Goal: Task Accomplishment & Management: Manage account settings

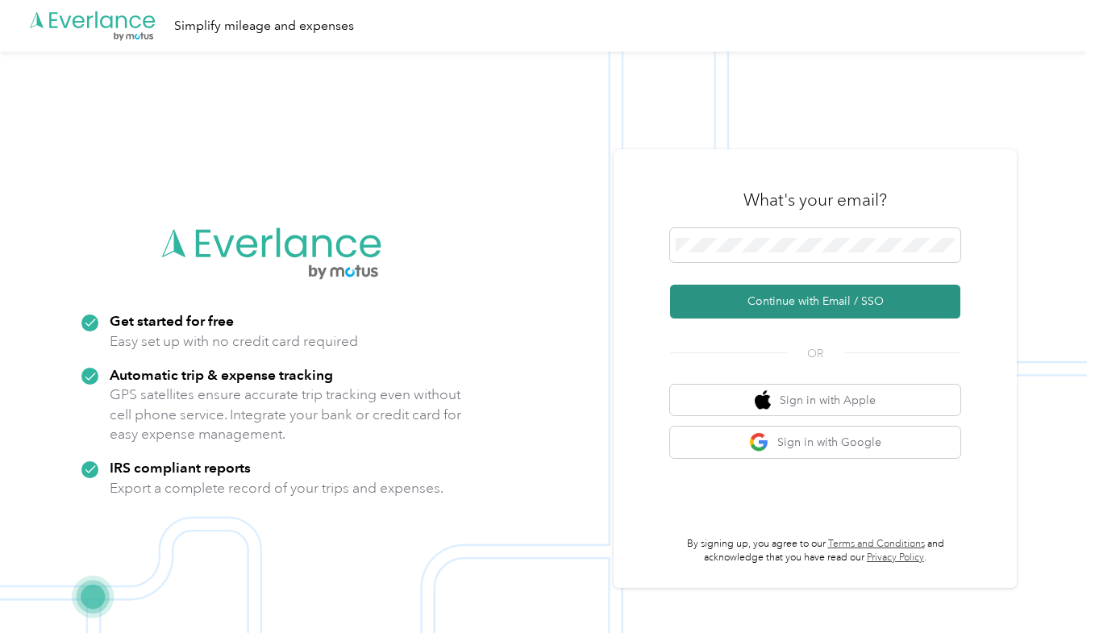
click at [804, 303] on button "Continue with Email / SSO" at bounding box center [815, 302] width 290 height 34
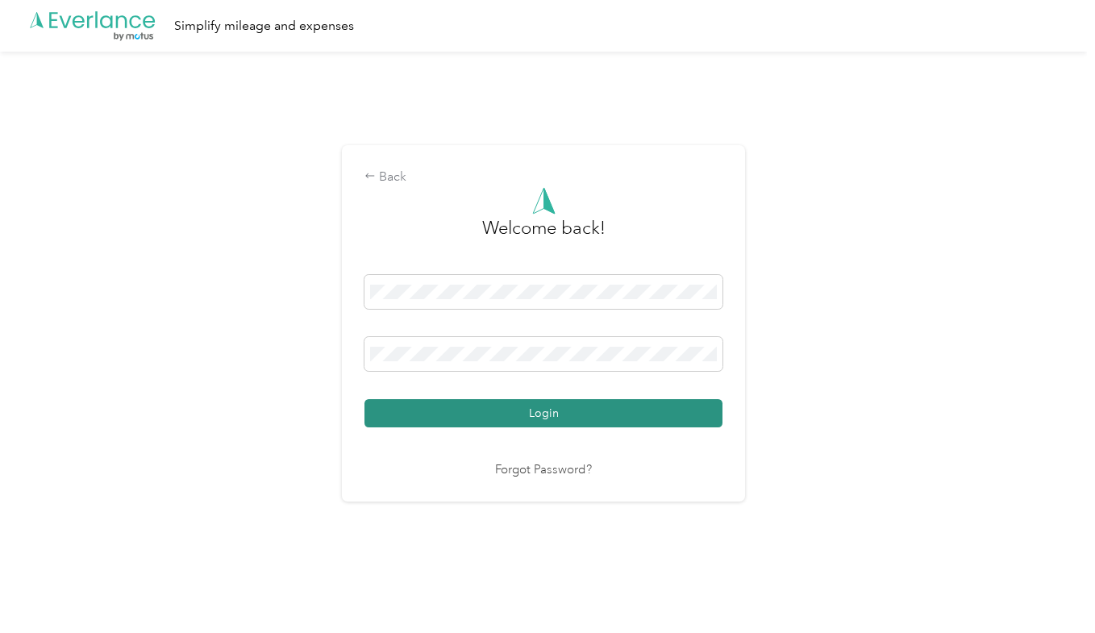
click at [560, 413] on button "Login" at bounding box center [544, 413] width 358 height 28
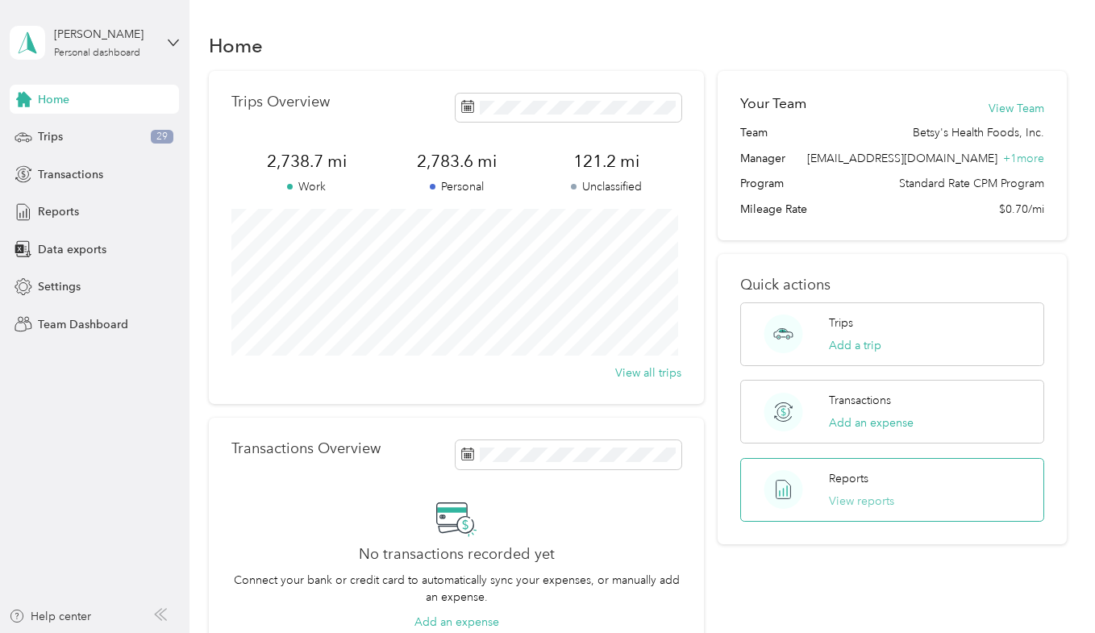
click at [847, 496] on button "View reports" at bounding box center [861, 501] width 65 height 17
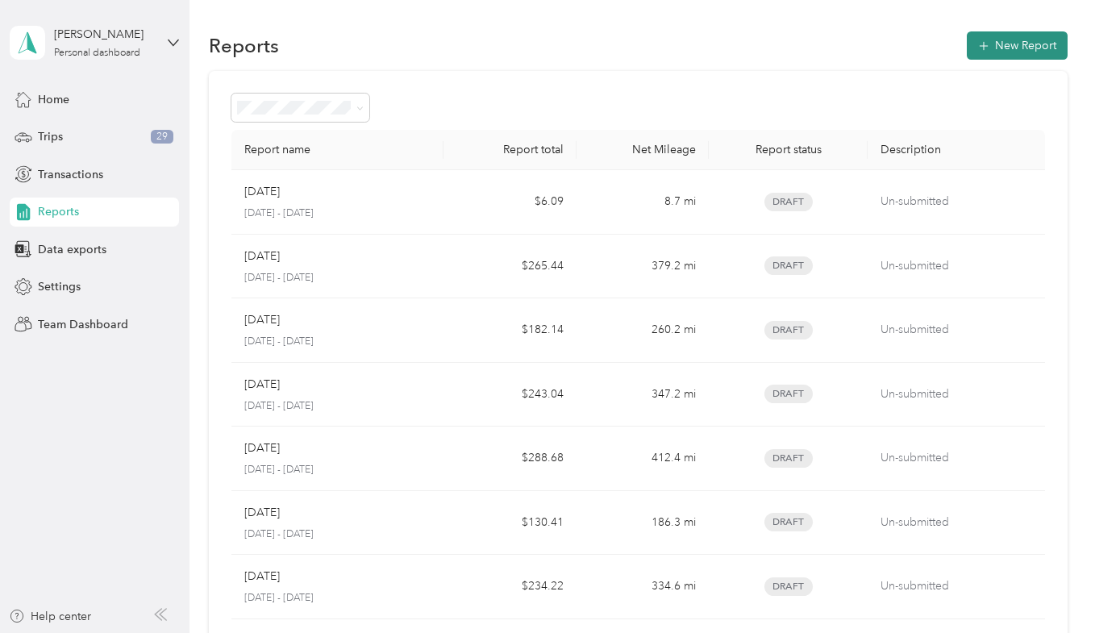
click at [1039, 45] on button "New Report" at bounding box center [1017, 45] width 101 height 28
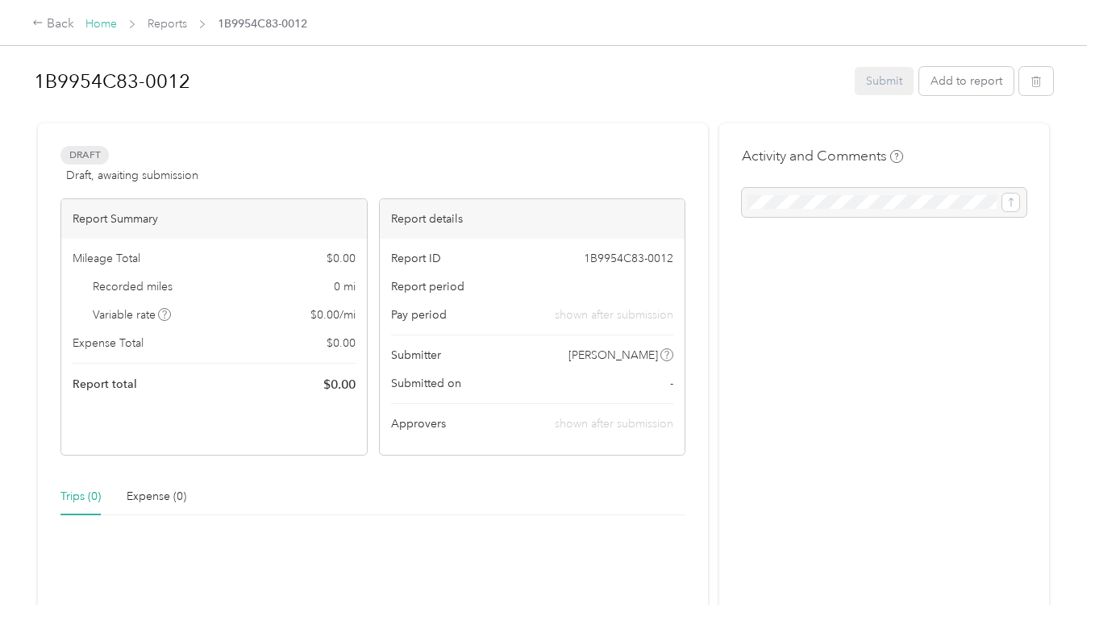
click at [106, 21] on link "Home" at bounding box center [100, 24] width 31 height 14
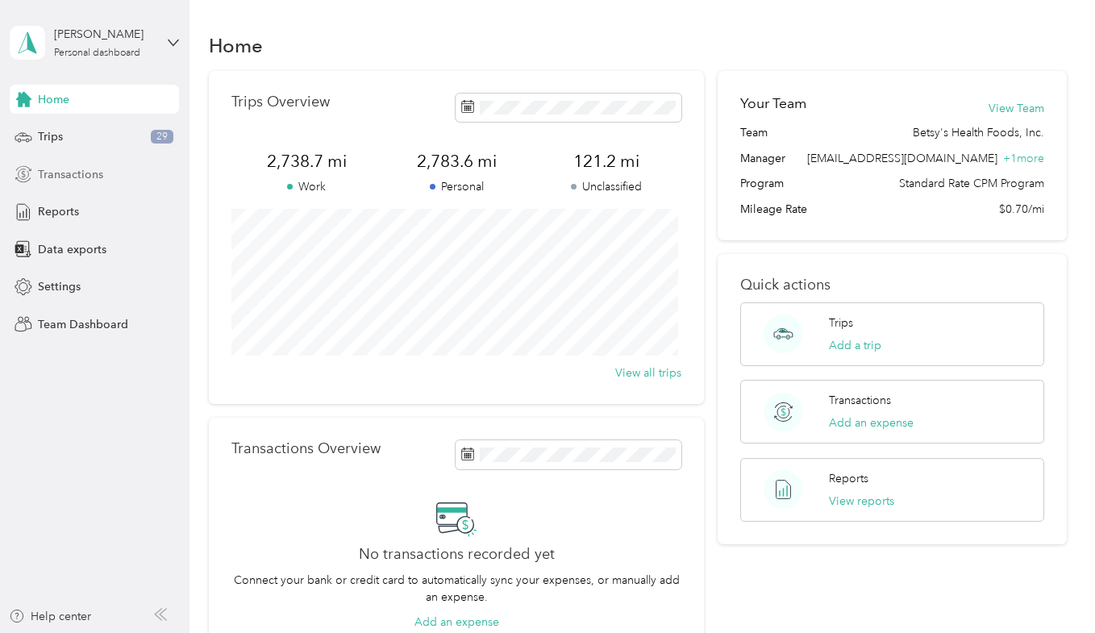
click at [69, 177] on span "Transactions" at bounding box center [70, 174] width 65 height 17
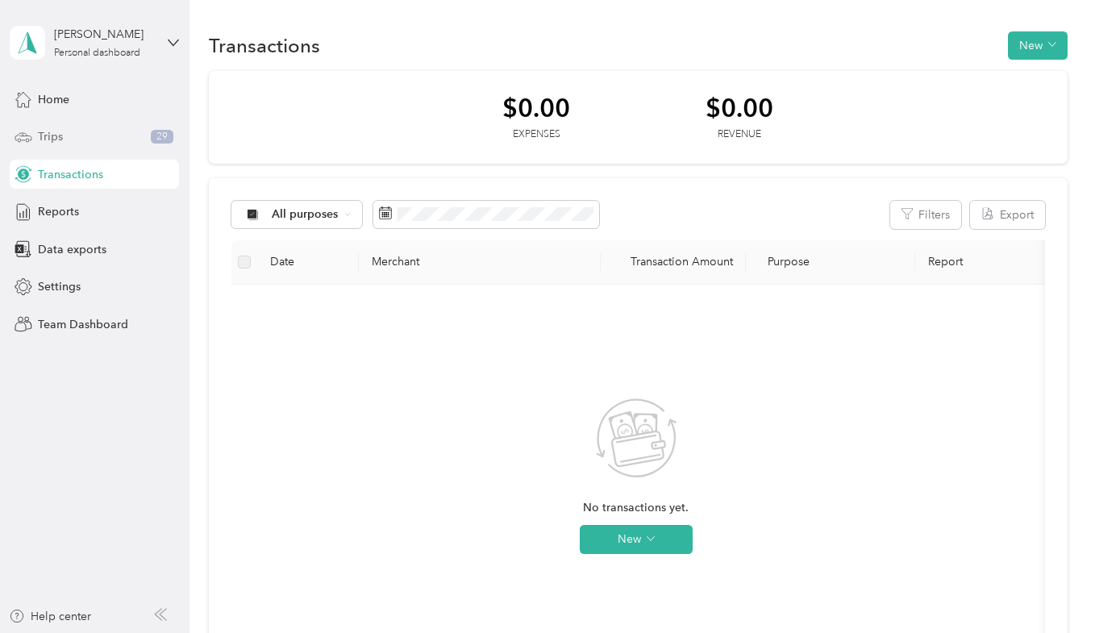
click at [51, 134] on span "Trips" at bounding box center [50, 136] width 25 height 17
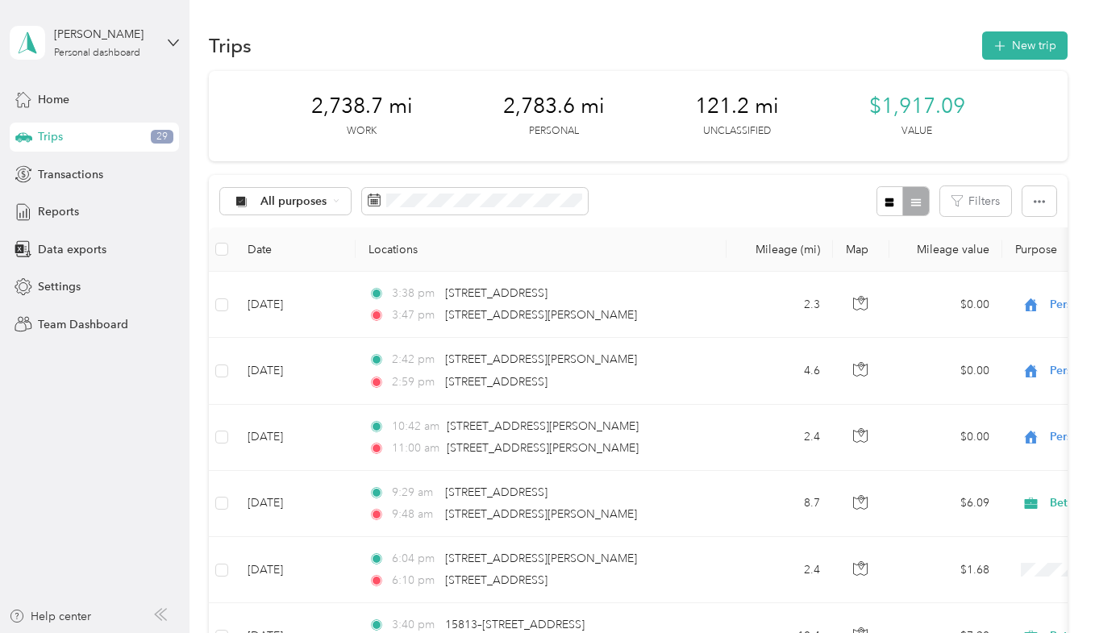
click at [705, 194] on div "All purposes Filters" at bounding box center [638, 201] width 858 height 52
click at [1040, 207] on icon "button" at bounding box center [1039, 201] width 11 height 11
click at [1015, 265] on span "Export" at bounding box center [1012, 260] width 34 height 14
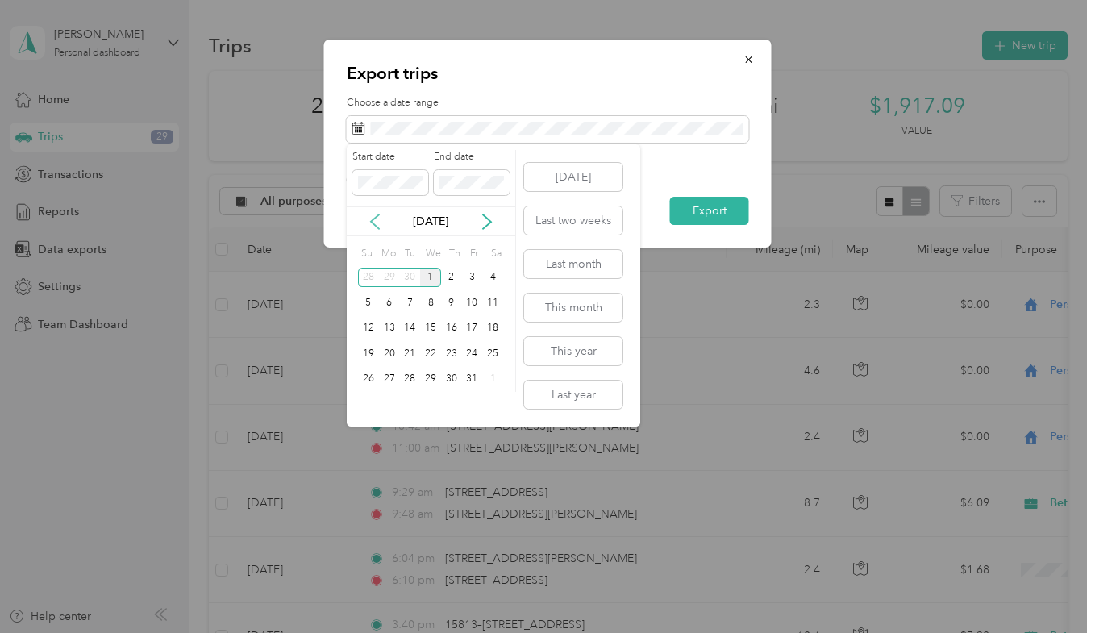
click at [371, 223] on icon at bounding box center [375, 222] width 8 height 15
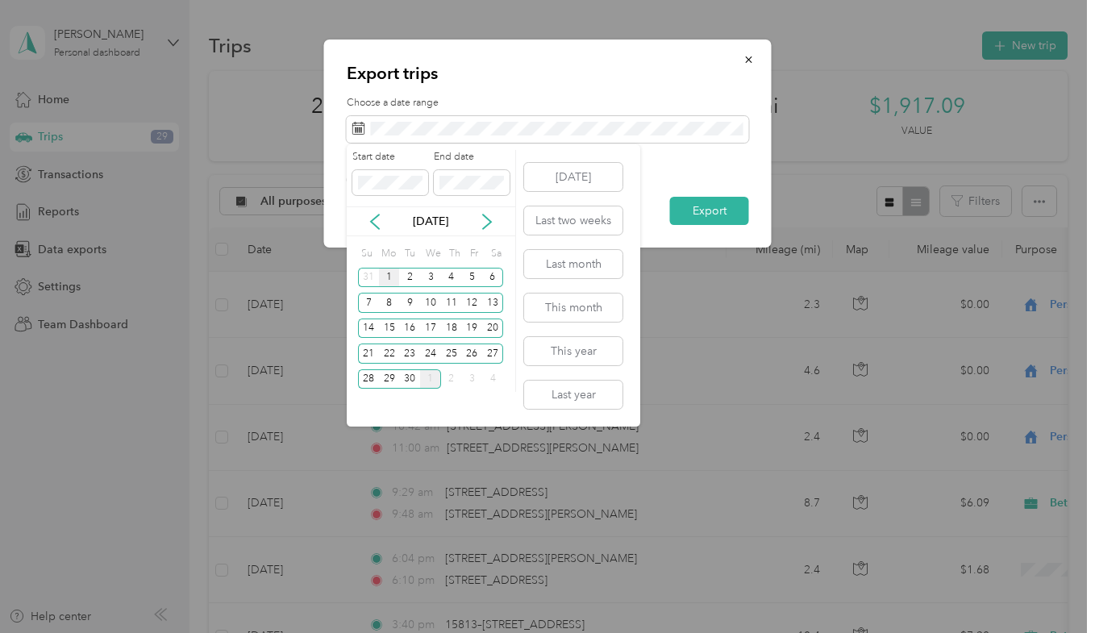
click at [387, 277] on div "1" at bounding box center [389, 278] width 21 height 20
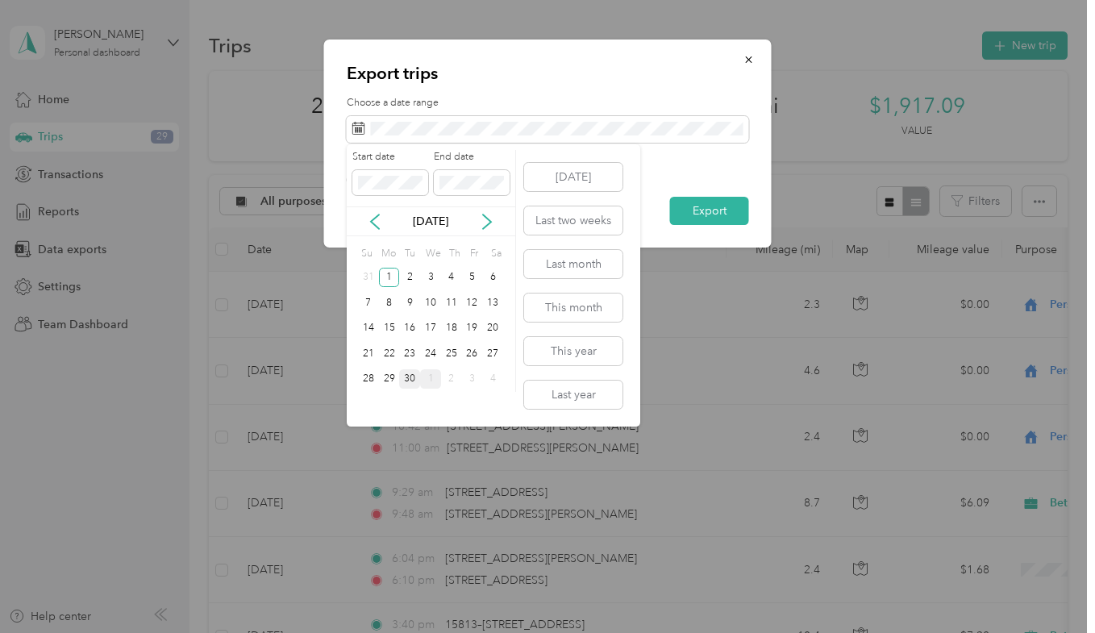
click at [408, 380] on div "30" at bounding box center [409, 379] width 21 height 20
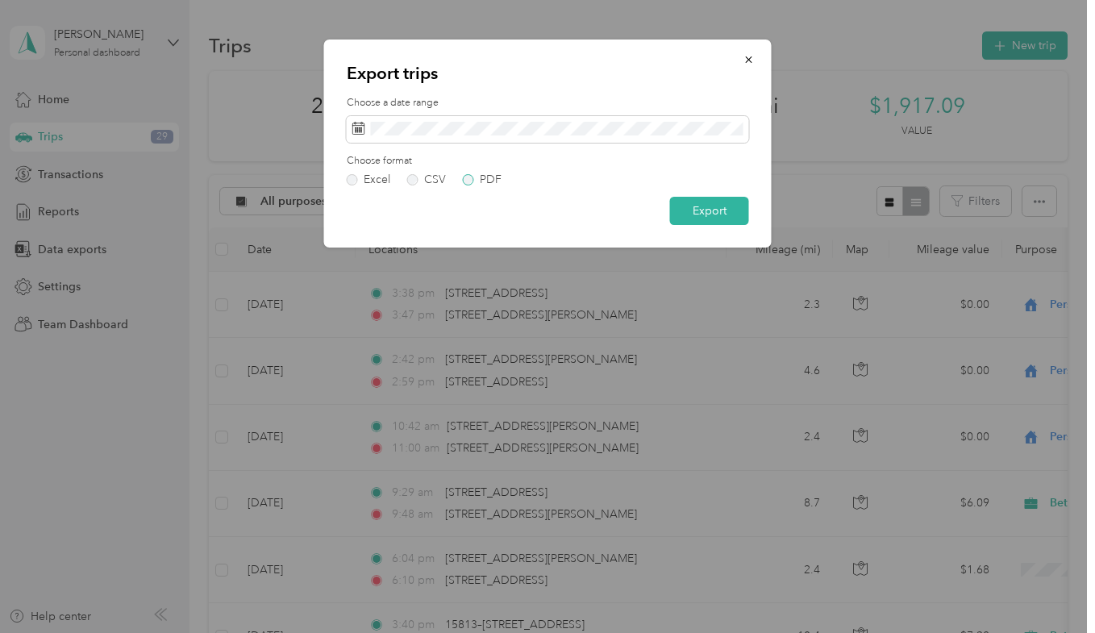
click at [468, 181] on label "PDF" at bounding box center [482, 179] width 39 height 11
click at [690, 213] on button "Export" at bounding box center [709, 211] width 79 height 28
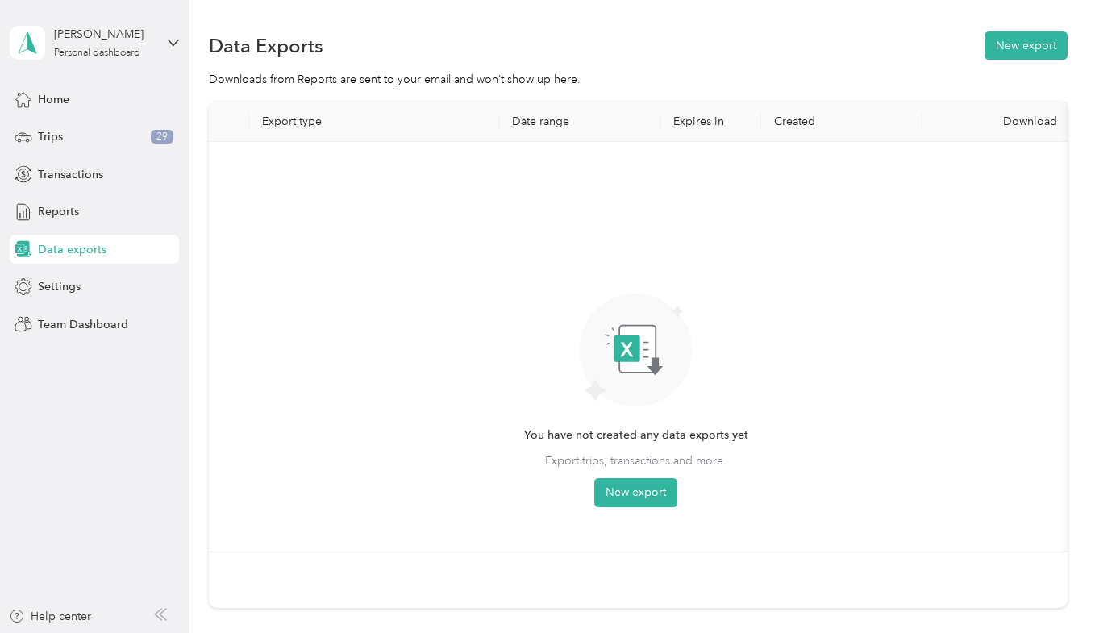
click at [1026, 119] on div "Download" at bounding box center [1003, 122] width 135 height 14
click at [635, 494] on button "New export" at bounding box center [635, 492] width 83 height 29
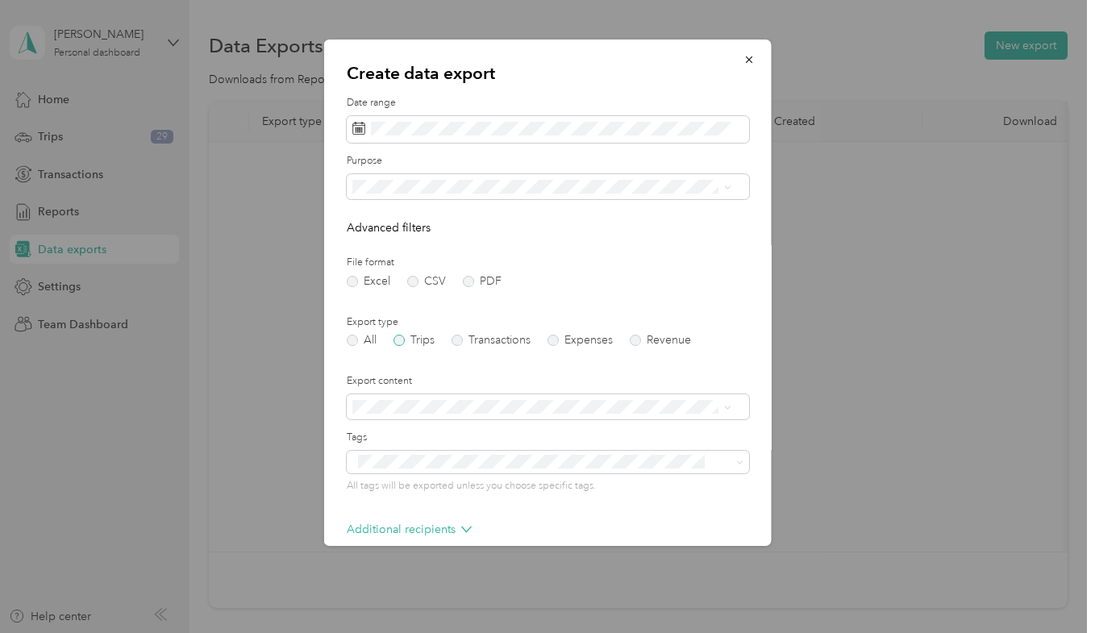
click at [397, 340] on label "Trips" at bounding box center [414, 340] width 41 height 11
click at [469, 284] on label "PDF" at bounding box center [482, 281] width 39 height 11
click at [732, 57] on button "button" at bounding box center [749, 59] width 34 height 28
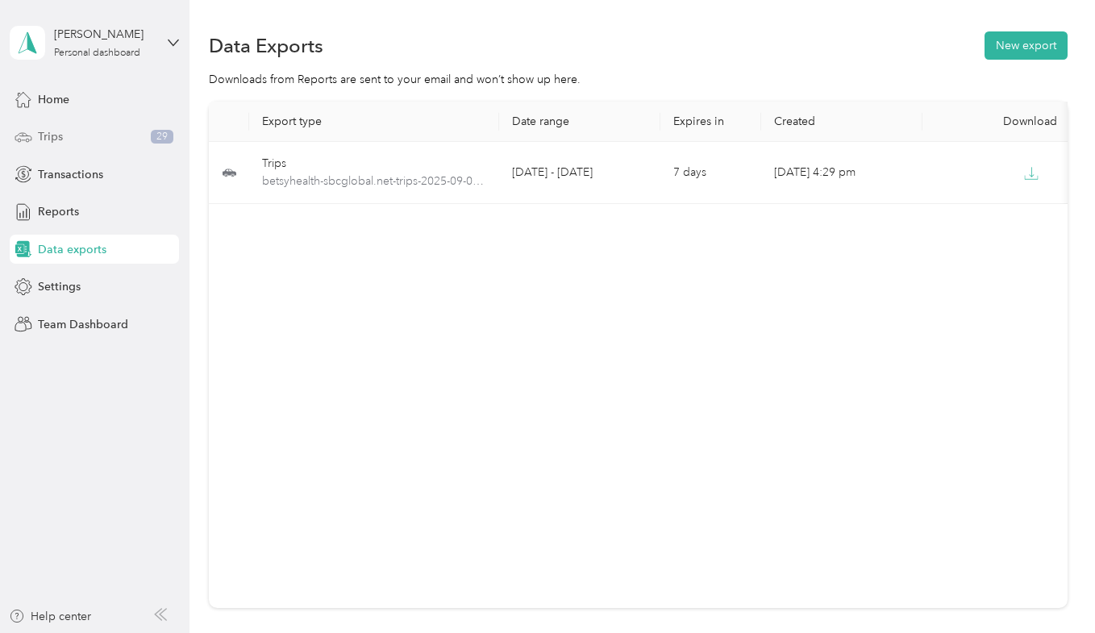
click at [46, 140] on span "Trips" at bounding box center [50, 136] width 25 height 17
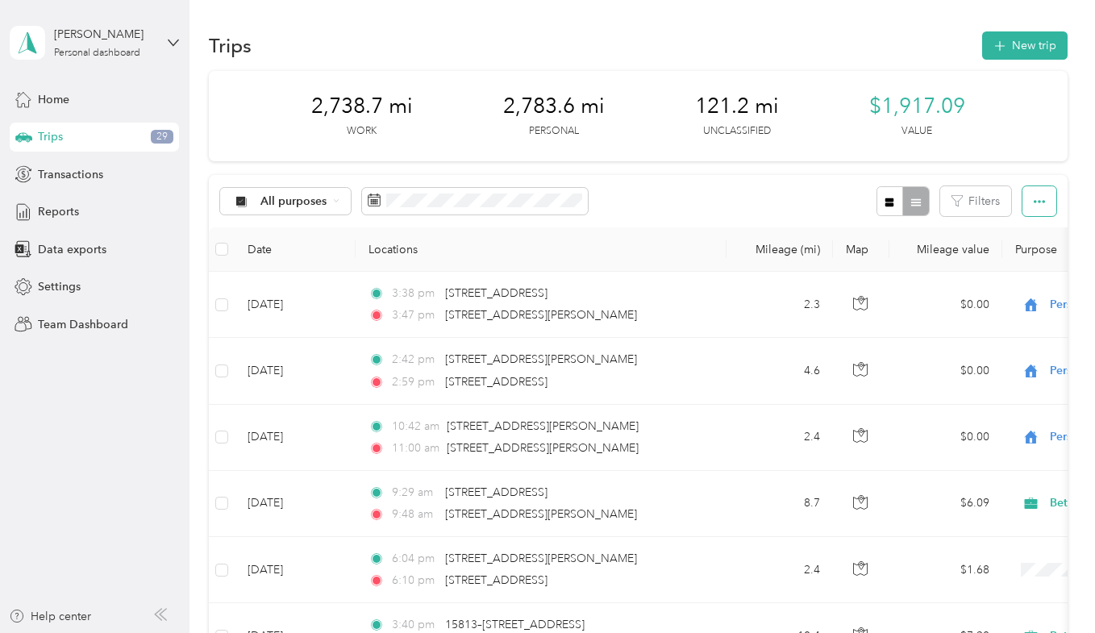
click at [1034, 198] on icon "button" at bounding box center [1039, 201] width 11 height 11
click at [990, 203] on button "Filters" at bounding box center [975, 201] width 71 height 30
click at [1038, 200] on icon "button" at bounding box center [1039, 201] width 11 height 11
click at [914, 211] on div at bounding box center [903, 201] width 52 height 30
click at [912, 199] on div at bounding box center [903, 201] width 52 height 30
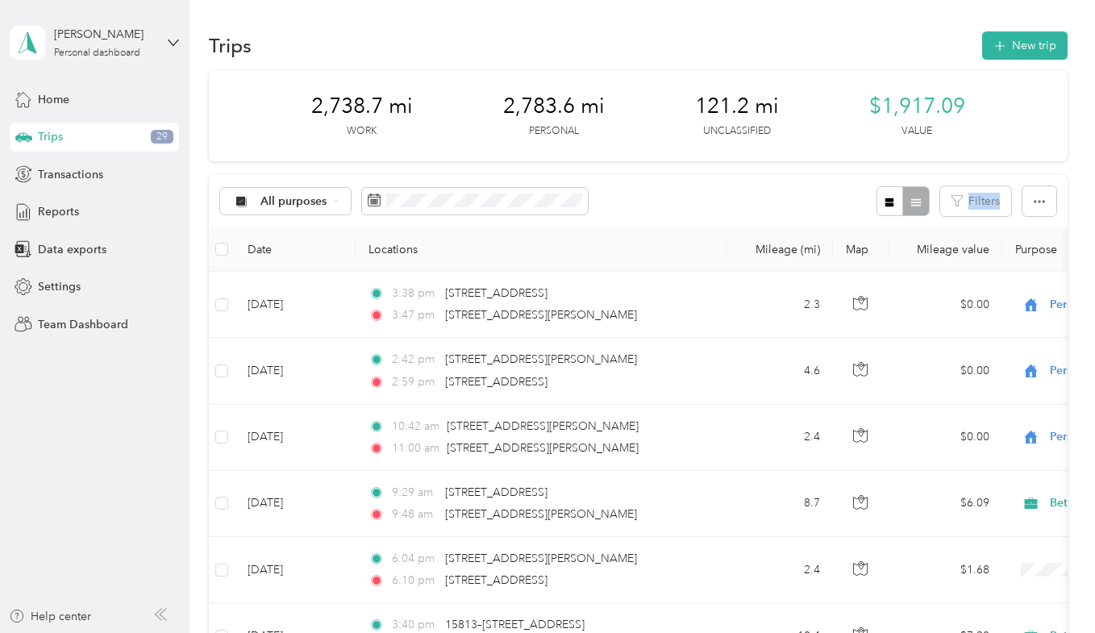
click at [912, 199] on div at bounding box center [903, 201] width 52 height 30
click at [1037, 196] on icon "button" at bounding box center [1039, 201] width 11 height 11
click at [1012, 237] on span "Select all" at bounding box center [1017, 232] width 44 height 14
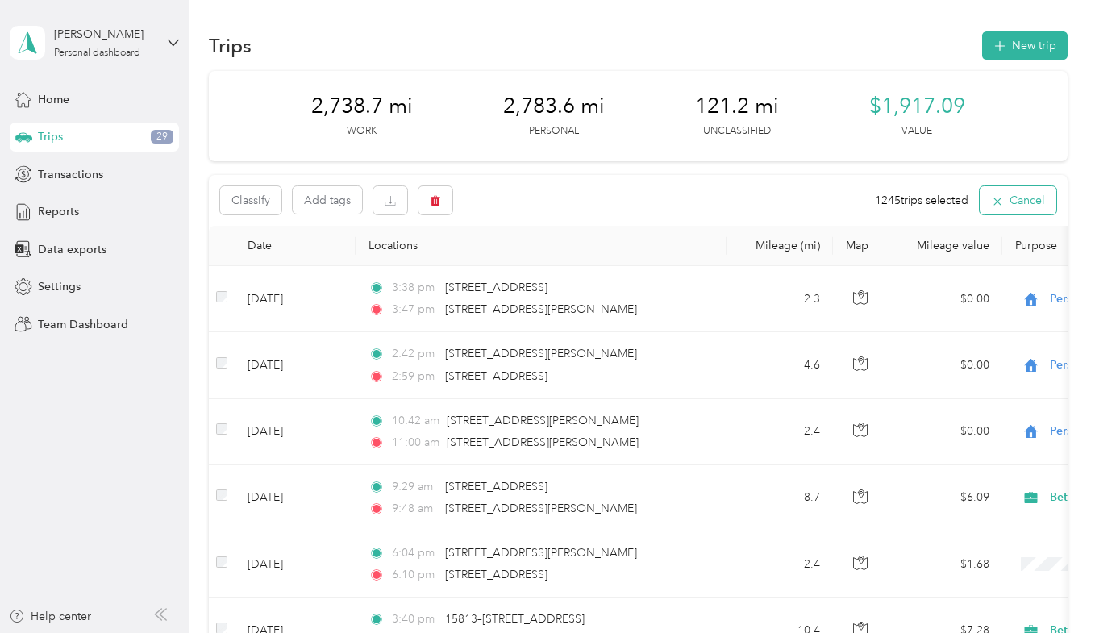
click at [991, 202] on icon "button" at bounding box center [997, 201] width 13 height 13
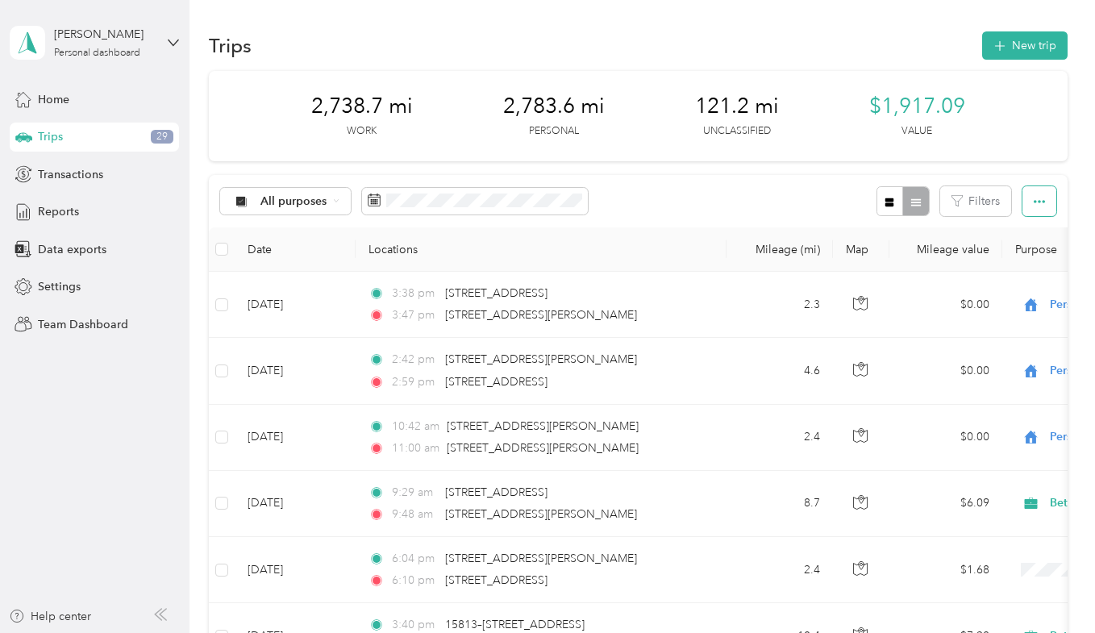
click at [1026, 207] on button "button" at bounding box center [1040, 201] width 34 height 30
click at [1009, 262] on span "Export" at bounding box center [1012, 260] width 34 height 14
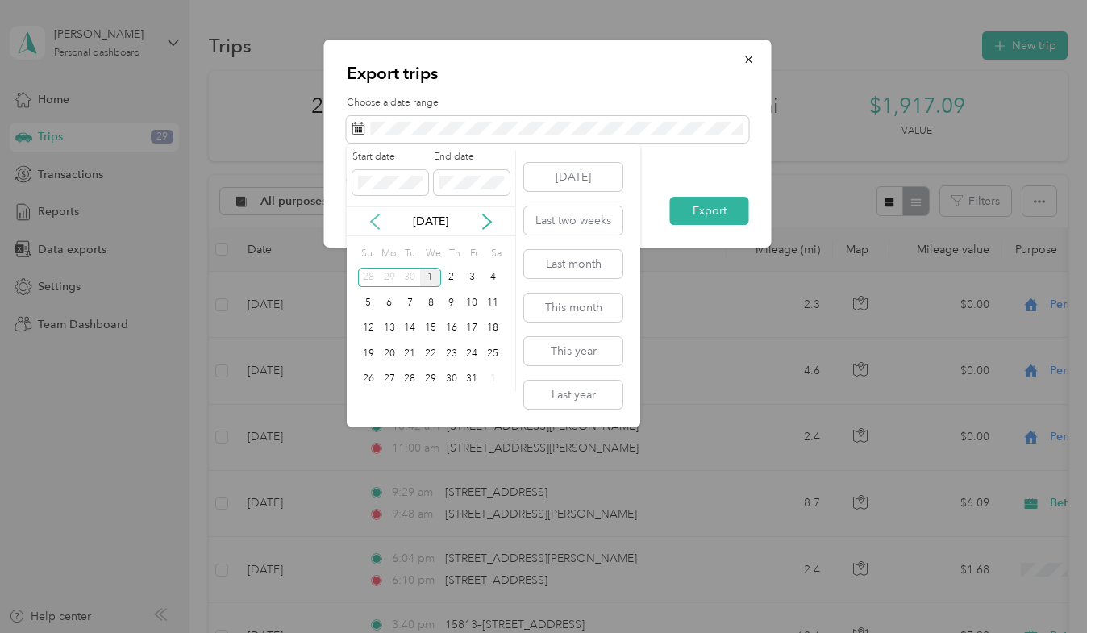
click at [369, 220] on icon at bounding box center [375, 222] width 16 height 16
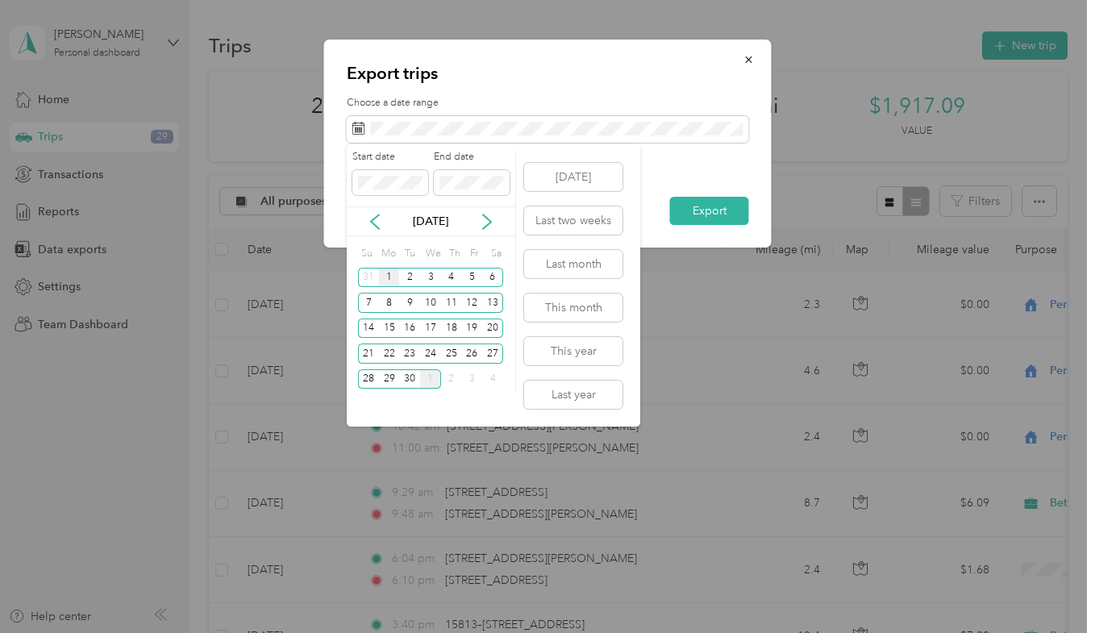
click at [388, 275] on div "1" at bounding box center [389, 278] width 21 height 20
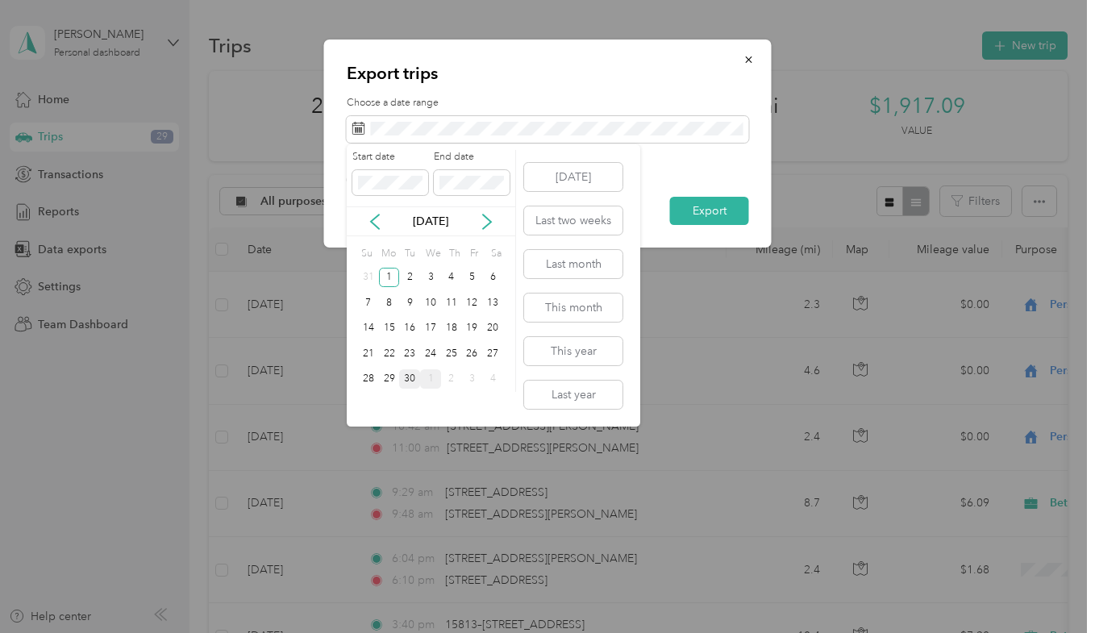
click at [412, 377] on div "30" at bounding box center [409, 379] width 21 height 20
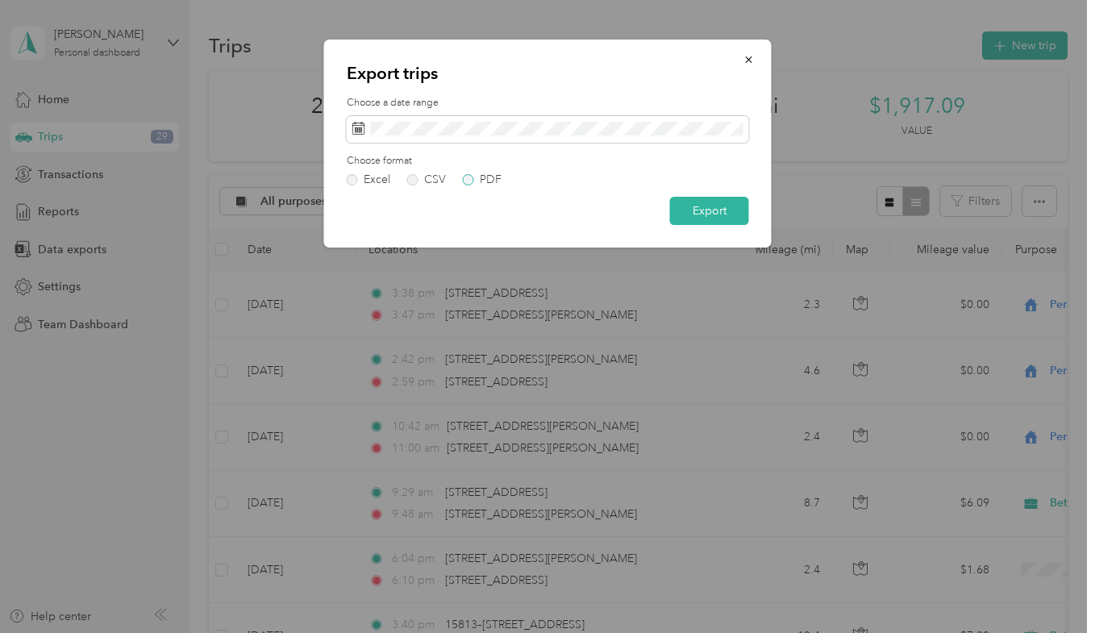
click at [466, 180] on label "PDF" at bounding box center [482, 179] width 39 height 11
click at [694, 203] on button "Export" at bounding box center [709, 211] width 79 height 28
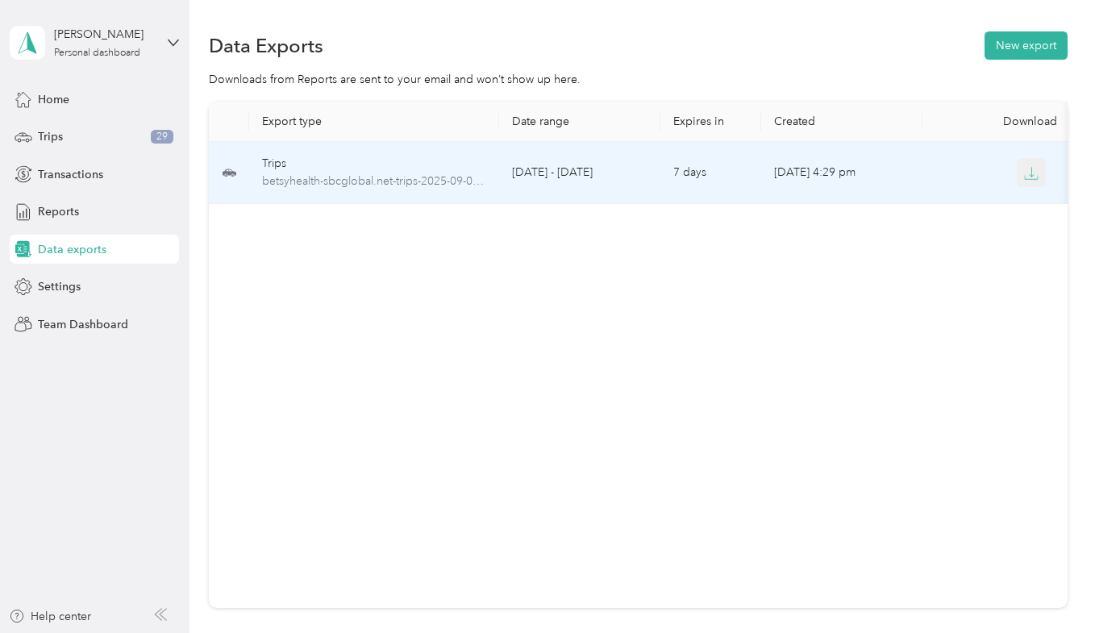
click at [1030, 174] on icon "button" at bounding box center [1032, 172] width 5 height 10
